Goal: Find specific page/section: Find specific page/section

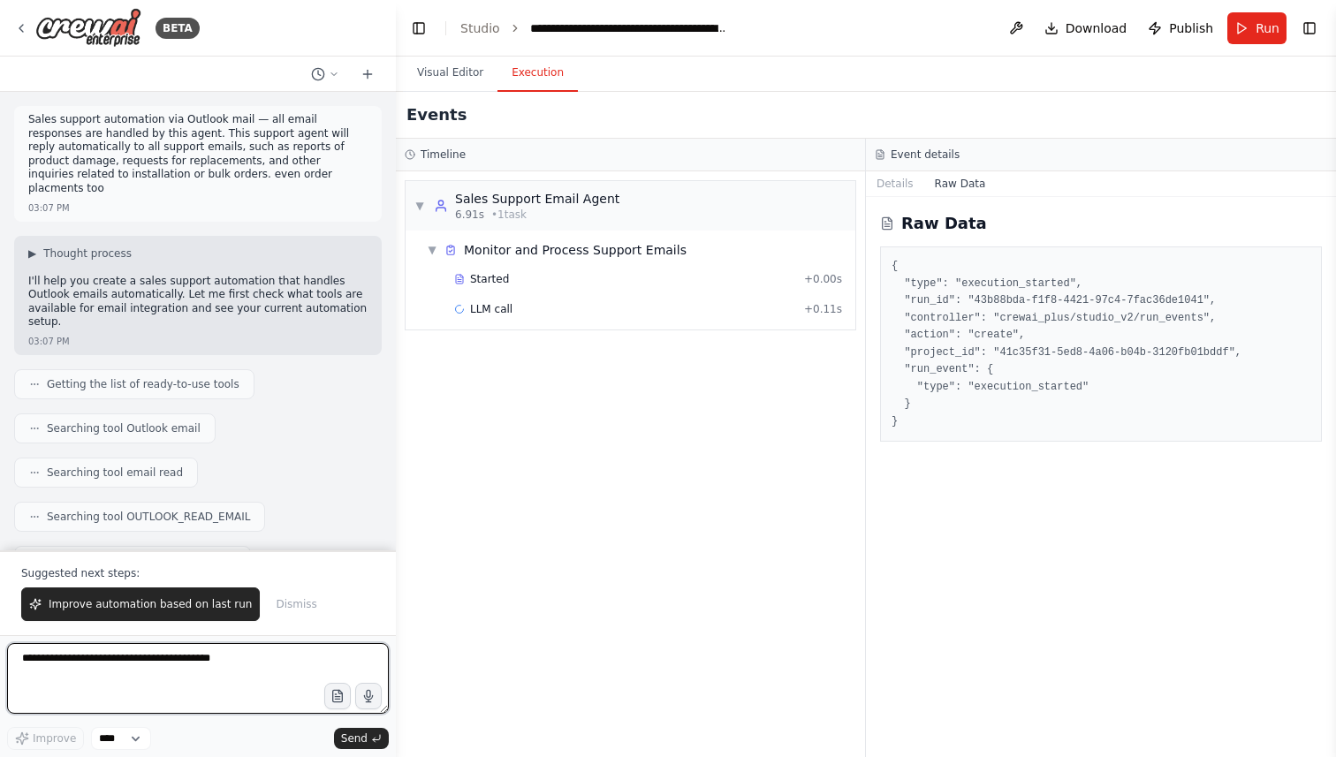
scroll to position [16866, 0]
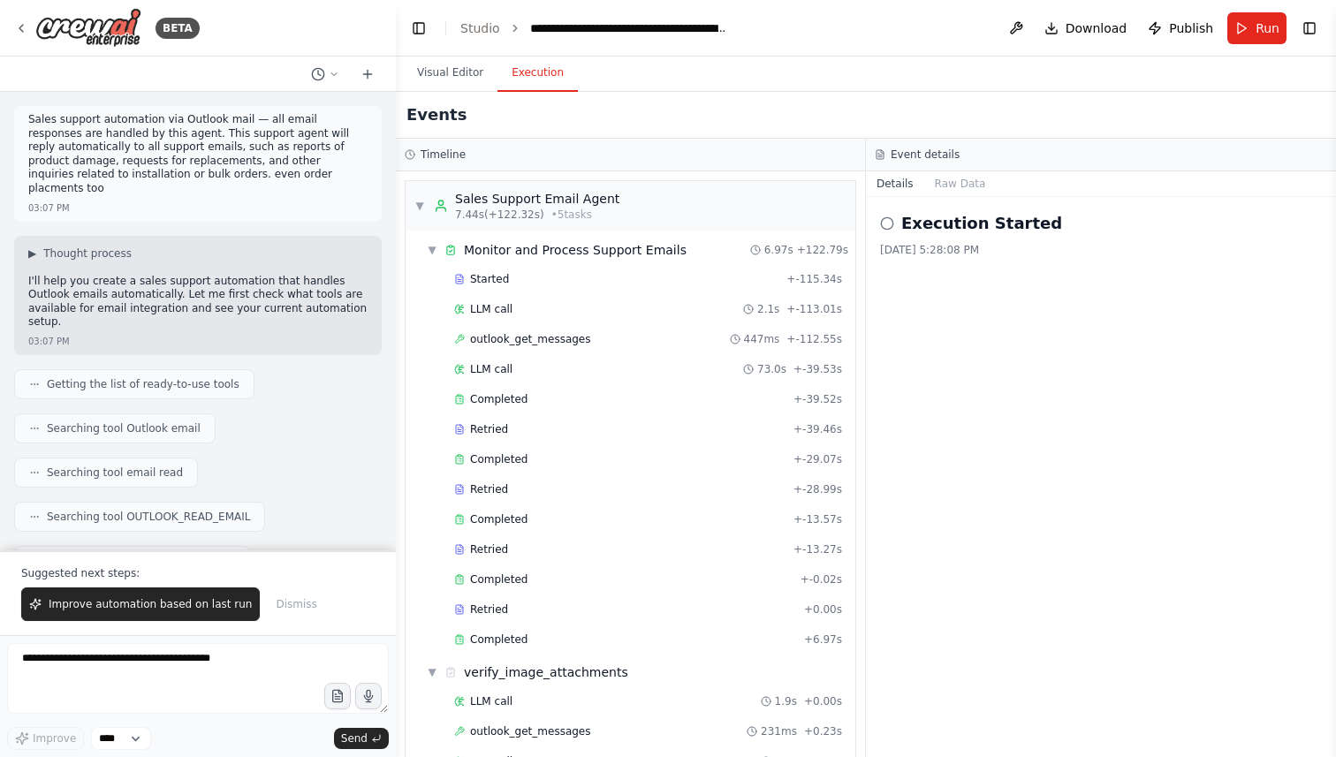
scroll to position [531, 0]
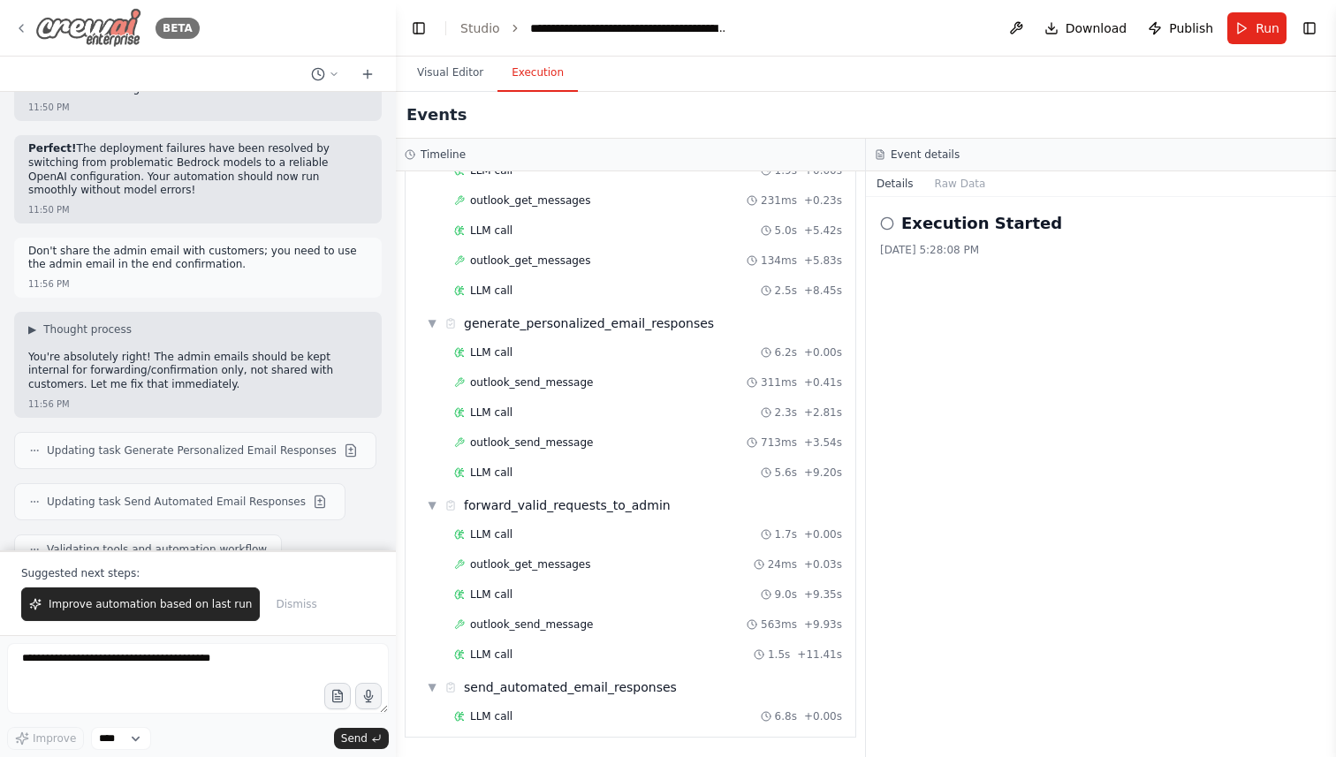
click at [25, 27] on icon at bounding box center [21, 28] width 14 height 14
